Goal: Information Seeking & Learning: Learn about a topic

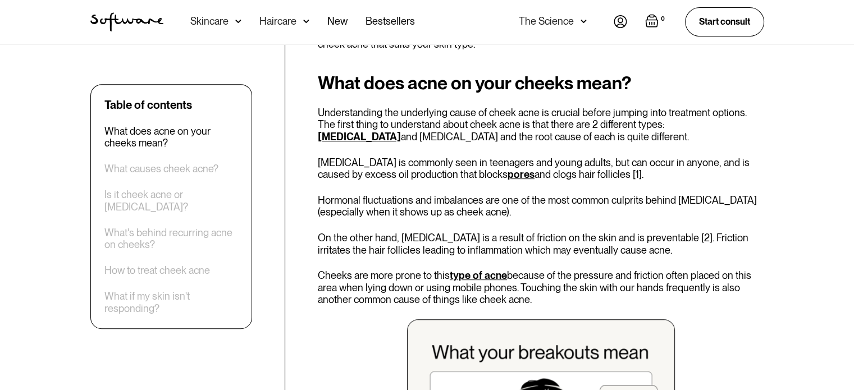
scroll to position [618, 0]
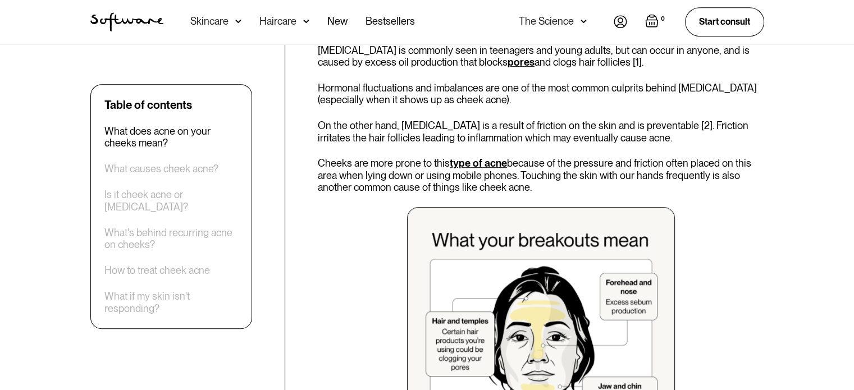
click at [663, 143] on p "On the other hand, [MEDICAL_DATA] is a result of friction on the skin and is pr…" at bounding box center [541, 132] width 447 height 24
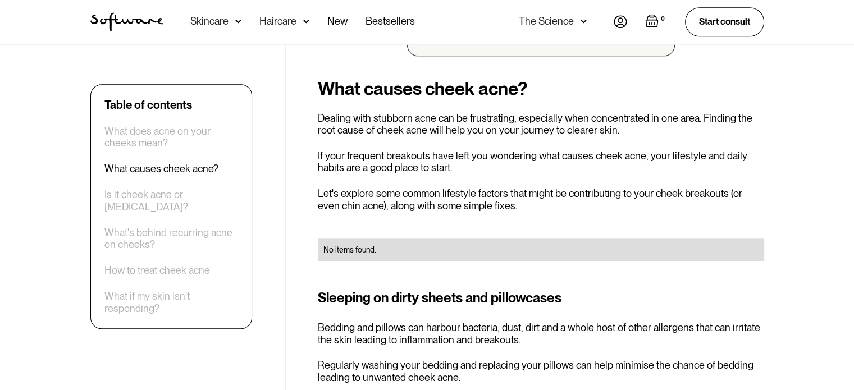
scroll to position [1067, 0]
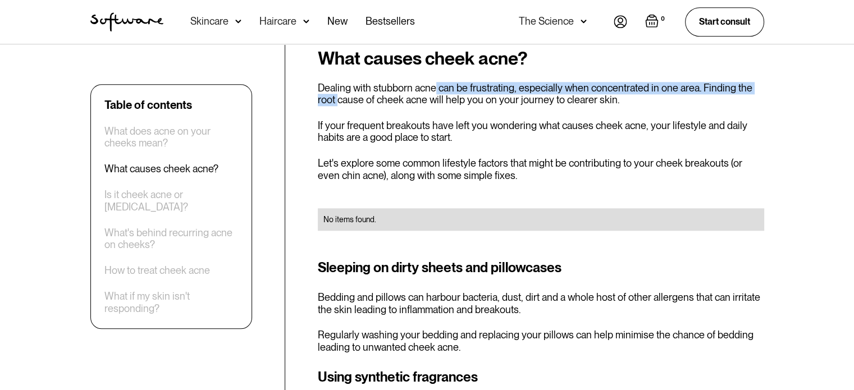
drag, startPoint x: 339, startPoint y: 94, endPoint x: 435, endPoint y: 85, distance: 96.5
click at [435, 85] on p "Dealing with stubborn acne can be frustrating, especially when concentrated in …" at bounding box center [541, 94] width 447 height 24
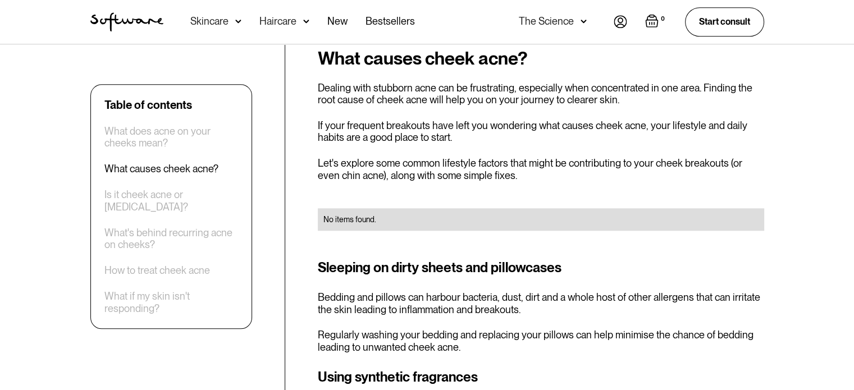
click at [447, 102] on p "Dealing with stubborn acne can be frustrating, especially when concentrated in …" at bounding box center [541, 94] width 447 height 24
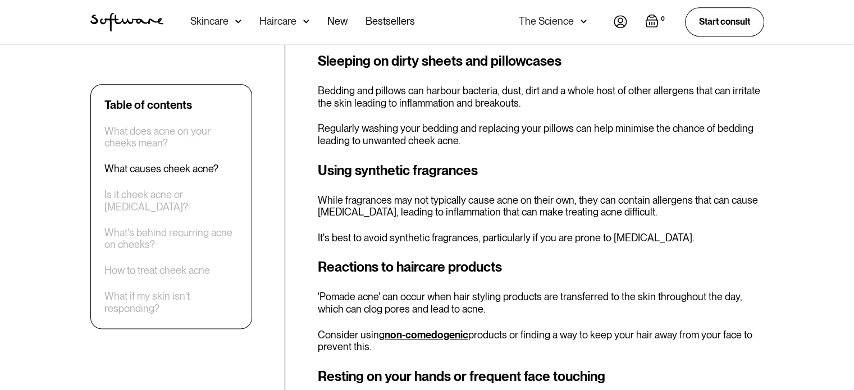
scroll to position [1292, 0]
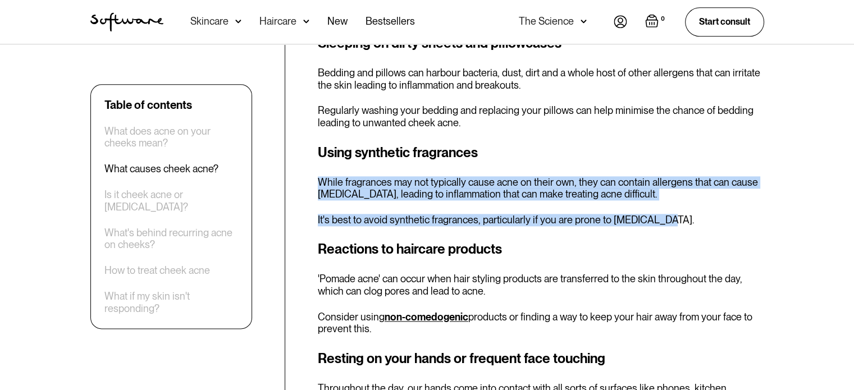
drag, startPoint x: 313, startPoint y: 185, endPoint x: 656, endPoint y: 210, distance: 343.6
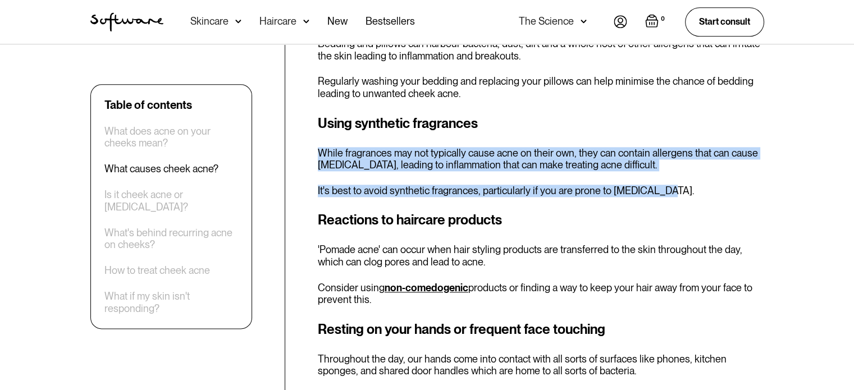
scroll to position [1404, 0]
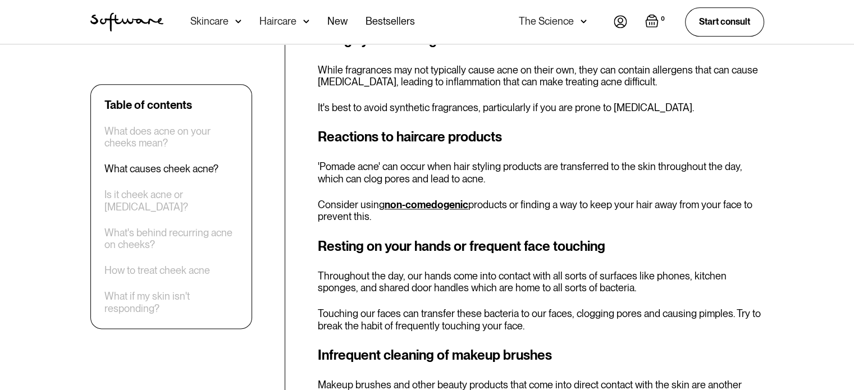
click at [631, 199] on p "Consider using non-comedogenic products or finding a way to keep your hair away…" at bounding box center [541, 211] width 447 height 24
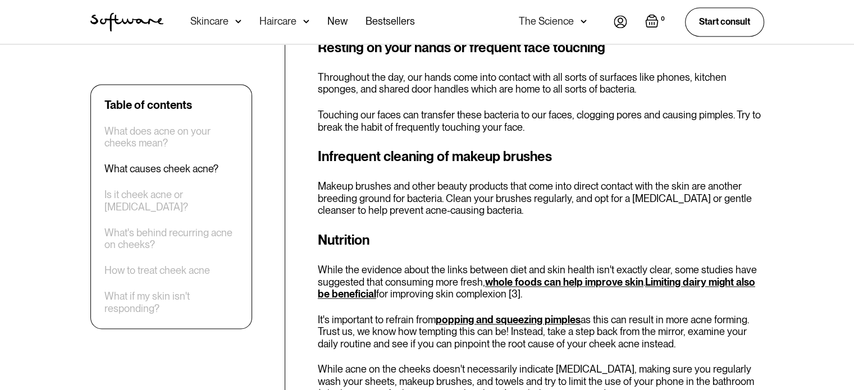
scroll to position [1629, 0]
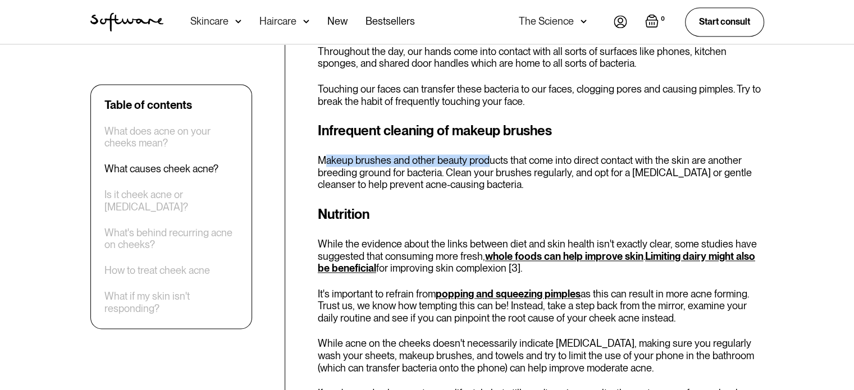
drag, startPoint x: 322, startPoint y: 162, endPoint x: 489, endPoint y: 165, distance: 166.3
click at [489, 165] on p "Makeup brushes and other beauty products that come into direct contact with the…" at bounding box center [541, 172] width 447 height 37
click at [522, 186] on p "Makeup brushes and other beauty products that come into direct contact with the…" at bounding box center [541, 172] width 447 height 37
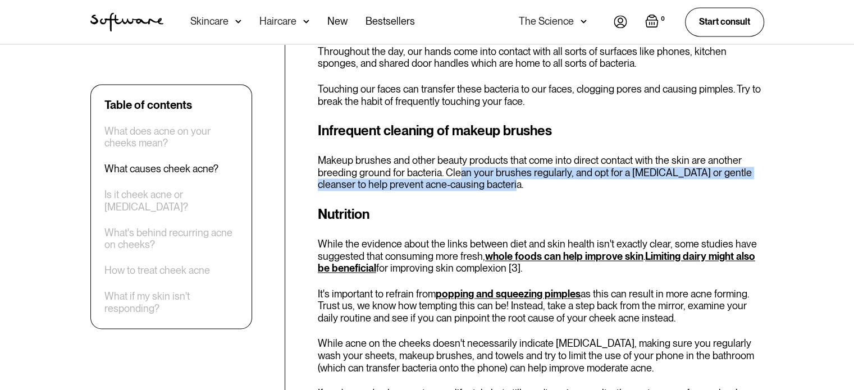
drag, startPoint x: 535, startPoint y: 187, endPoint x: 456, endPoint y: 179, distance: 79.1
click at [456, 179] on p "Makeup brushes and other beauty products that come into direct contact with the…" at bounding box center [541, 172] width 447 height 37
click at [517, 188] on p "Makeup brushes and other beauty products that come into direct contact with the…" at bounding box center [541, 172] width 447 height 37
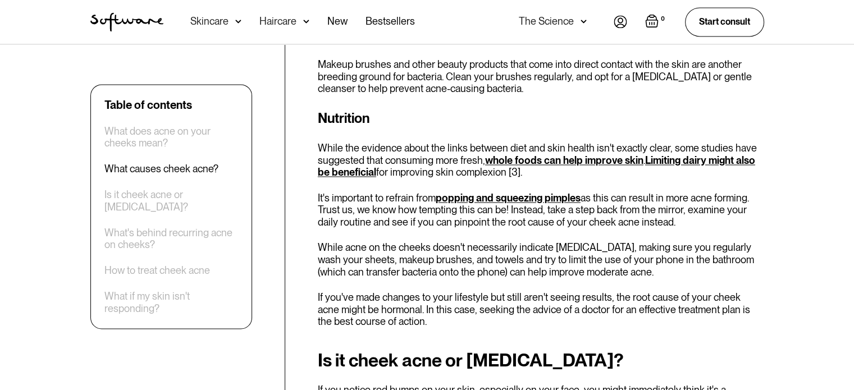
scroll to position [1741, 0]
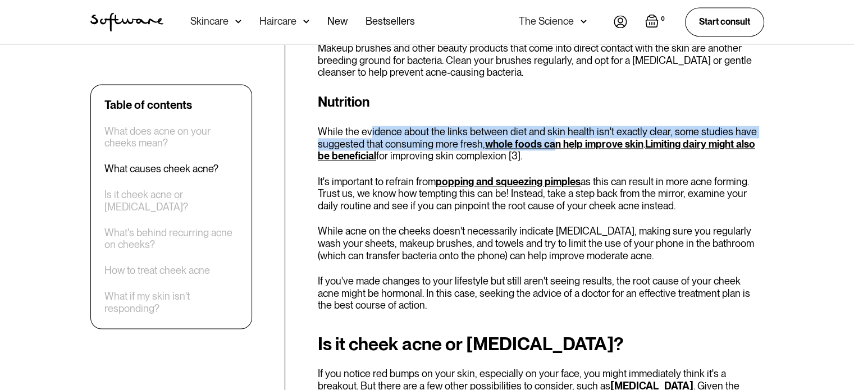
drag, startPoint x: 371, startPoint y: 132, endPoint x: 553, endPoint y: 144, distance: 182.4
click at [553, 144] on p "While the evidence about the links between diet and skin health isn't exactly c…" at bounding box center [541, 144] width 447 height 37
click at [470, 144] on p "While the evidence about the links between diet and skin health isn't exactly c…" at bounding box center [541, 144] width 447 height 37
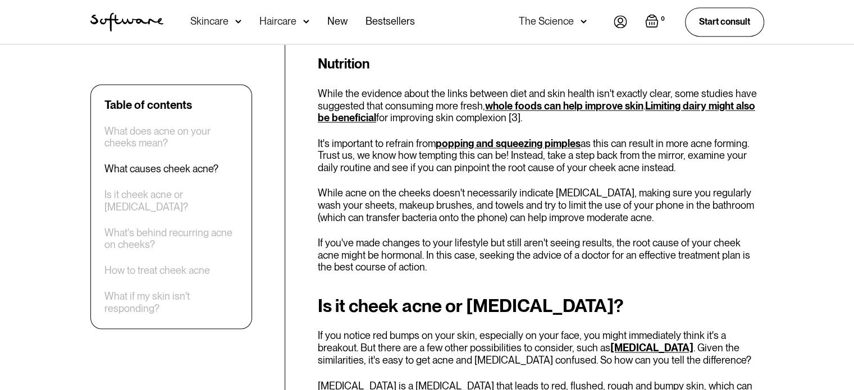
scroll to position [1798, 0]
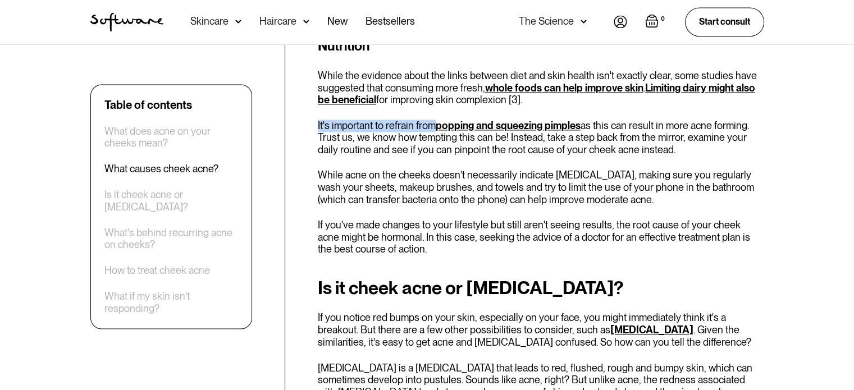
drag, startPoint x: 315, startPoint y: 123, endPoint x: 433, endPoint y: 130, distance: 118.2
click at [433, 130] on div "Table of contents What does acne on your cheeks mean? What causes cheek acne? I…" at bounding box center [427, 182] width 701 height 3070
click at [438, 145] on p "It's important to refrain from popping and squeezing pimples as this can result…" at bounding box center [541, 138] width 447 height 37
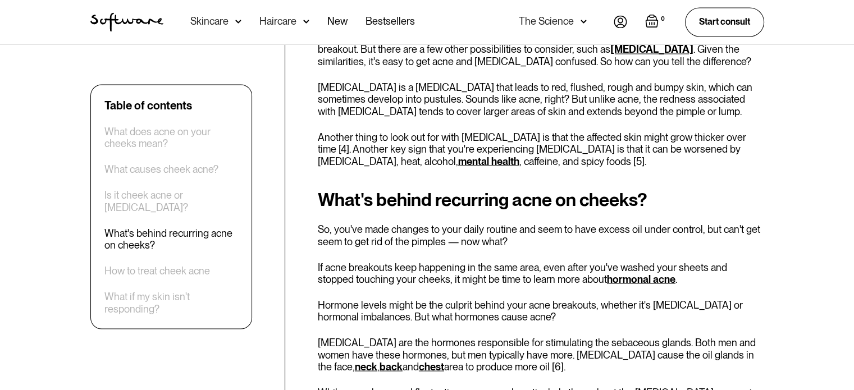
scroll to position [2191, 0]
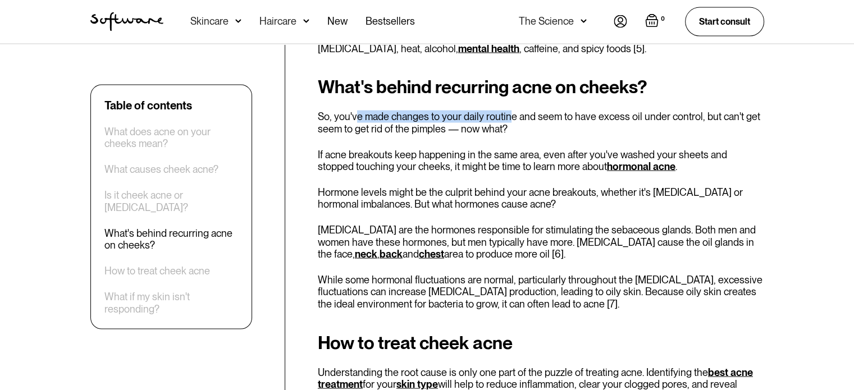
drag, startPoint x: 357, startPoint y: 121, endPoint x: 507, endPoint y: 120, distance: 150.0
click at [507, 120] on p "So, you've made changes to your daily routine and seem to have excess oil under…" at bounding box center [541, 123] width 447 height 24
click at [530, 136] on div "What's behind recurring acne on cheeks? So, you've made changes to your daily r…" at bounding box center [541, 193] width 447 height 233
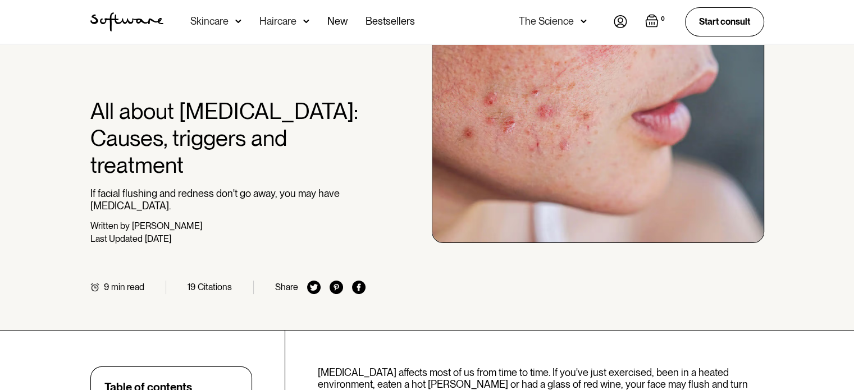
scroll to position [225, 0]
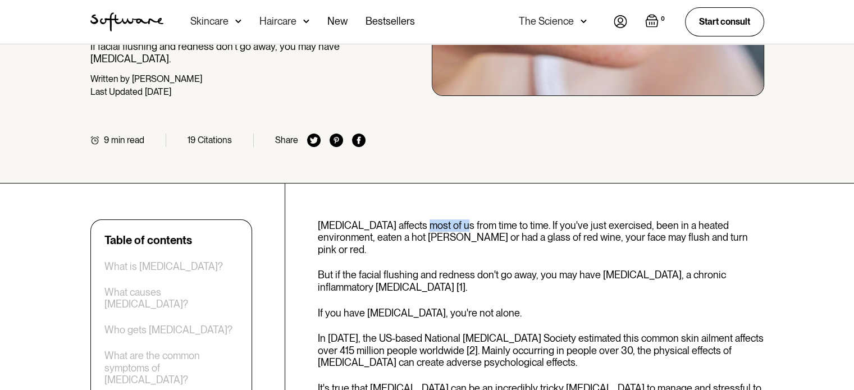
drag, startPoint x: 421, startPoint y: 203, endPoint x: 454, endPoint y: 197, distance: 33.7
click at [454, 220] on p "Skin redness affects most of us from time to time. If you've just exercised, be…" at bounding box center [541, 238] width 447 height 37
drag, startPoint x: 376, startPoint y: 213, endPoint x: 420, endPoint y: 208, distance: 44.6
click at [420, 220] on p "Skin redness affects most of us from time to time. If you've just exercised, be…" at bounding box center [541, 238] width 447 height 37
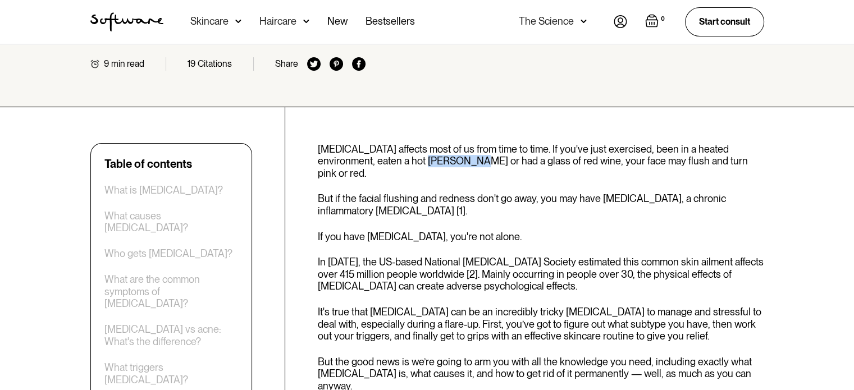
scroll to position [337, 0]
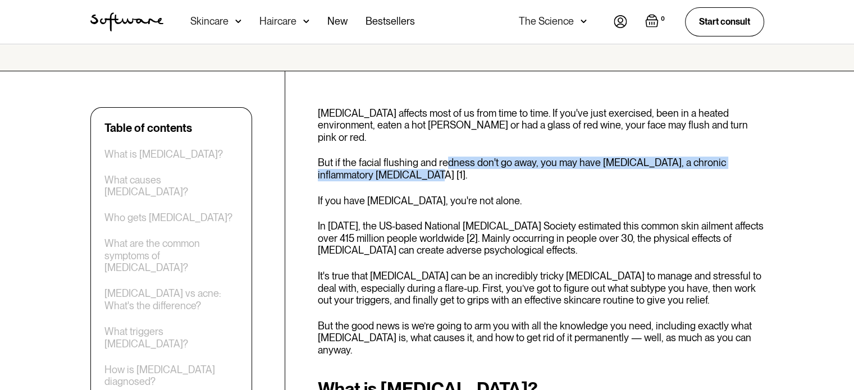
drag, startPoint x: 372, startPoint y: 130, endPoint x: 447, endPoint y: 127, distance: 74.8
click at [447, 157] on p "But if the facial flushing and redness don't go away, you may have rosacea, a c…" at bounding box center [541, 169] width 447 height 24
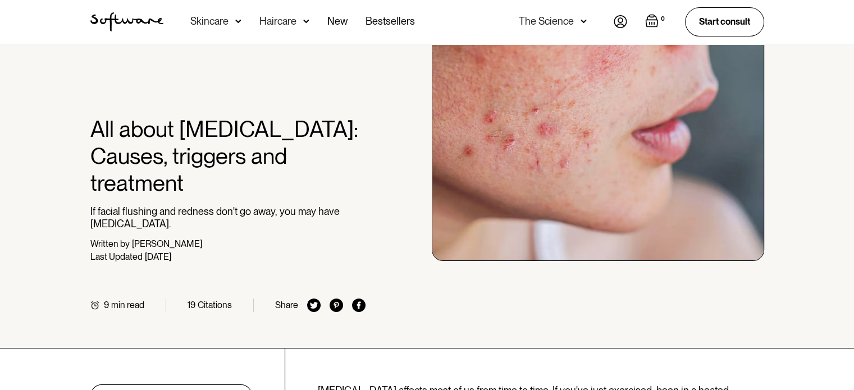
scroll to position [0, 0]
